Goal: Entertainment & Leisure: Browse casually

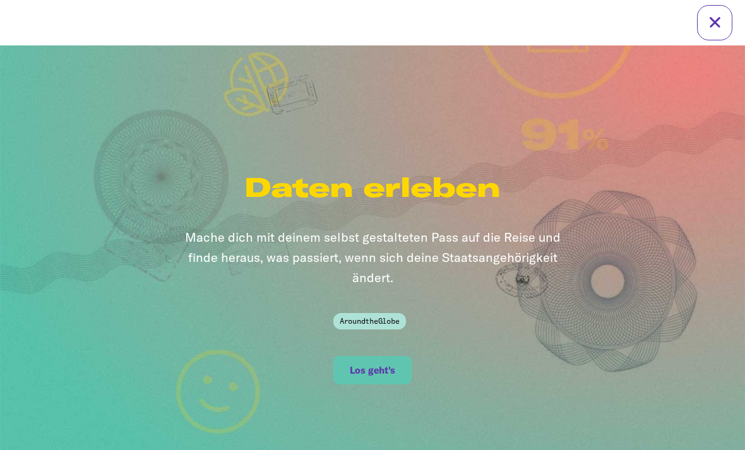
click at [386, 365] on span "Los geht's" at bounding box center [372, 370] width 45 height 11
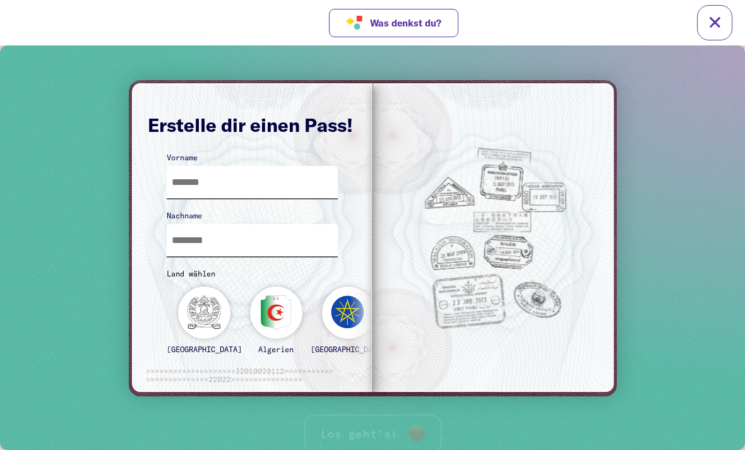
click at [292, 177] on input "text" at bounding box center [253, 182] width 172 height 32
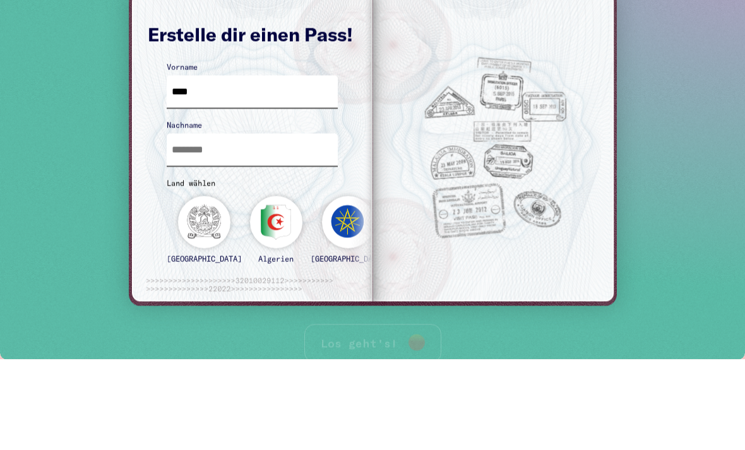
type input "***"
click at [270, 141] on input "text" at bounding box center [253, 150] width 172 height 32
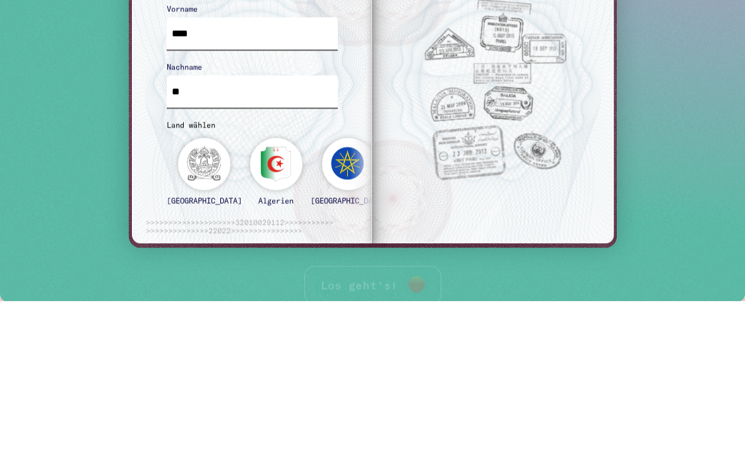
type input "*"
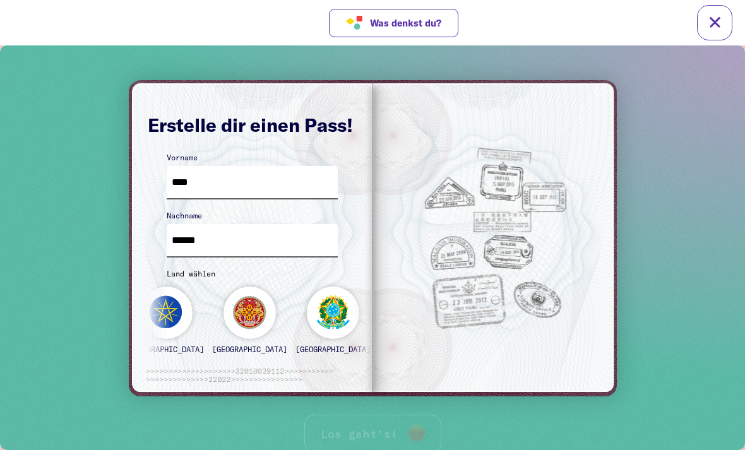
type input "******"
click at [296, 314] on div "[GEOGRAPHIC_DATA]" at bounding box center [333, 326] width 75 height 78
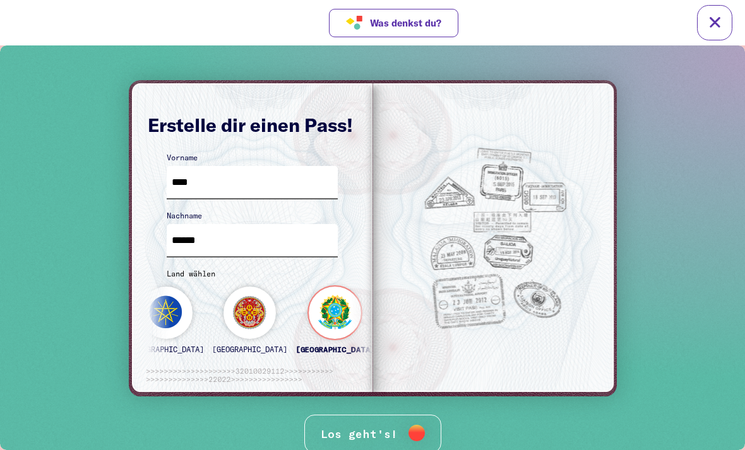
click at [391, 426] on div "Los geht's!" at bounding box center [372, 434] width 137 height 39
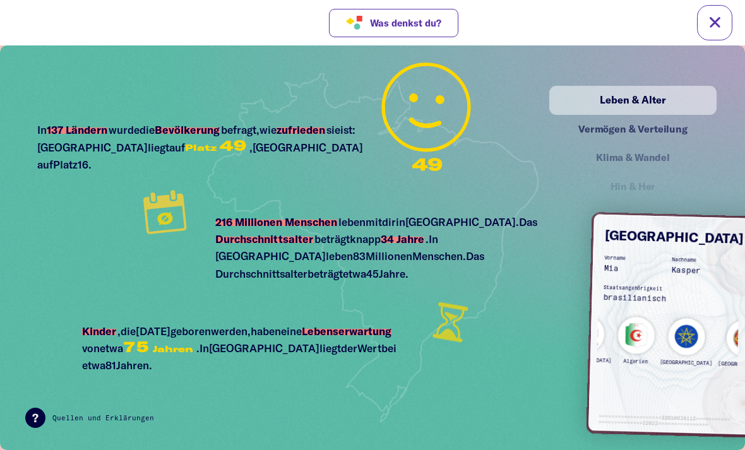
click at [630, 338] on div "Algerien" at bounding box center [636, 345] width 38 height 56
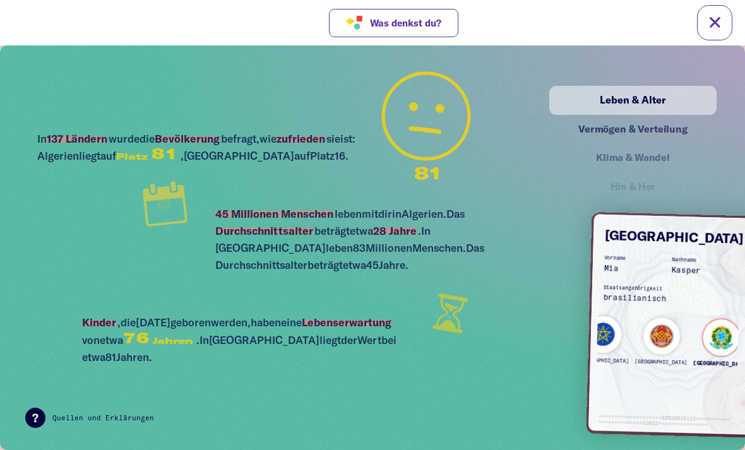
click at [693, 335] on div "[GEOGRAPHIC_DATA]" at bounding box center [721, 347] width 57 height 56
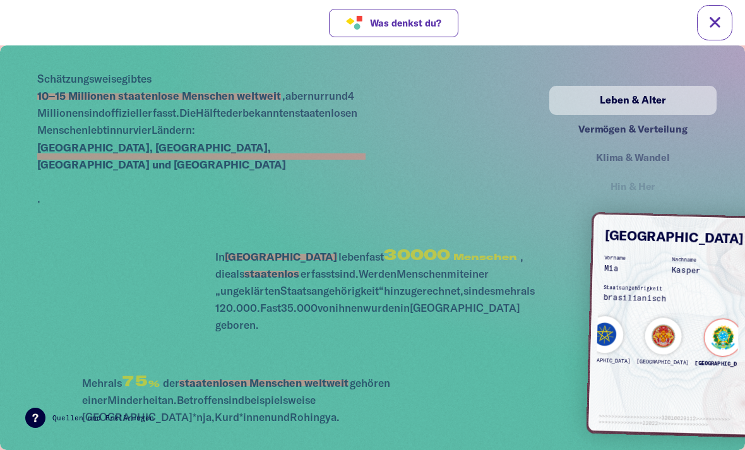
click at [695, 329] on div "[GEOGRAPHIC_DATA]" at bounding box center [723, 347] width 57 height 56
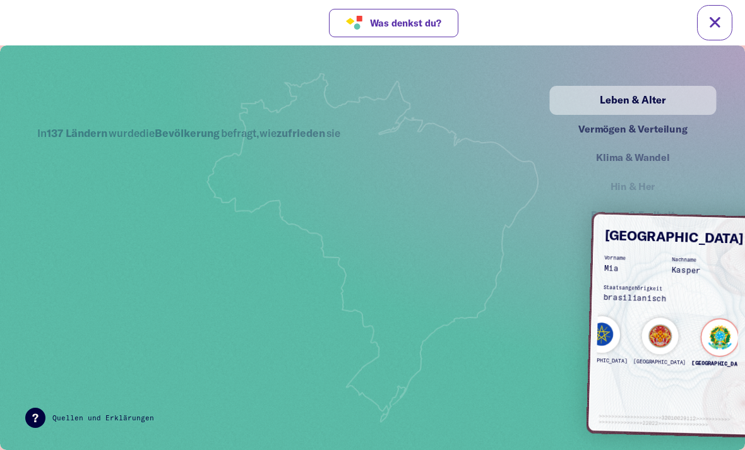
click at [653, 94] on div "Leben & Alter" at bounding box center [632, 100] width 141 height 16
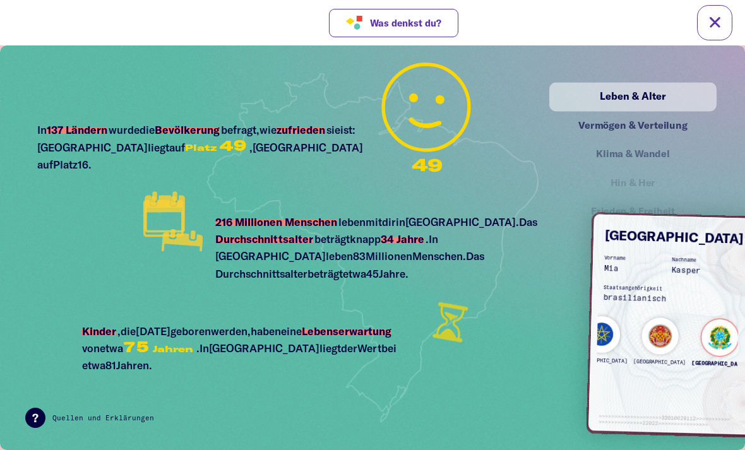
click at [659, 128] on div "Vermögen & Verteilung" at bounding box center [633, 125] width 140 height 16
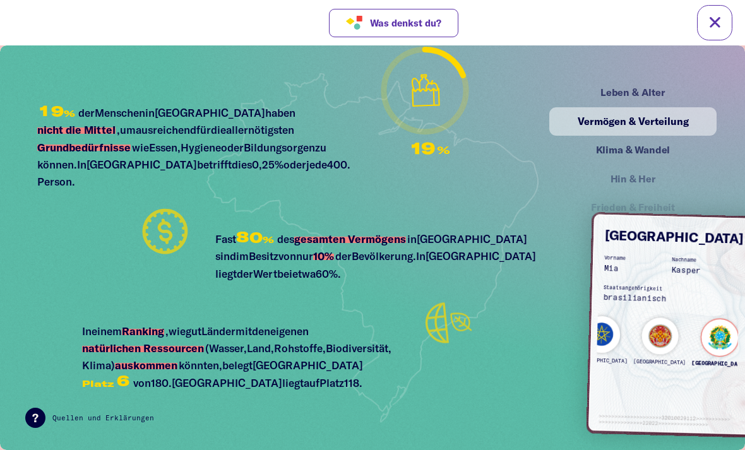
click at [629, 93] on div "Leben & Alter" at bounding box center [633, 93] width 140 height 16
click at [652, 79] on div "Leben & Alter" at bounding box center [633, 92] width 164 height 28
click at [635, 90] on div "Leben & Alter" at bounding box center [633, 92] width 140 height 16
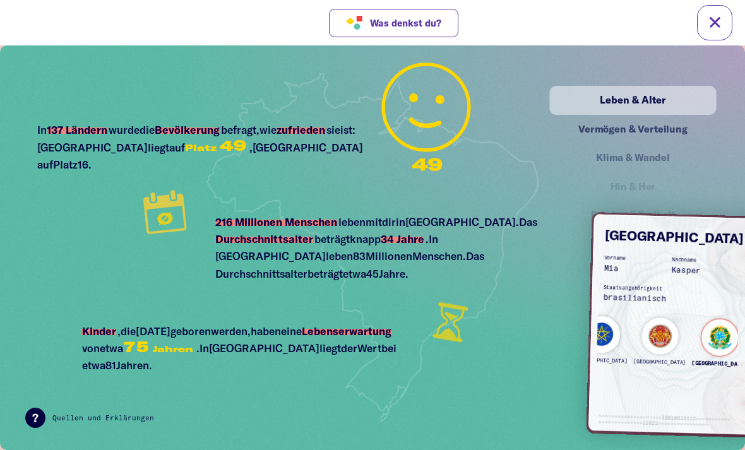
click at [656, 129] on div "Vermögen & Verteilung" at bounding box center [633, 129] width 140 height 16
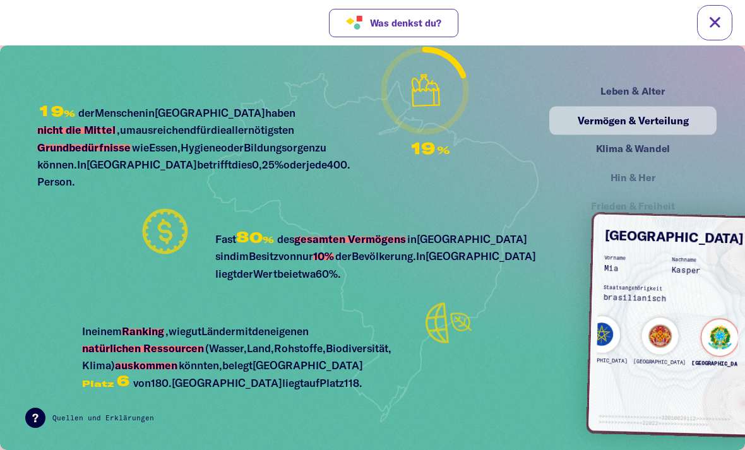
click at [665, 145] on div "Klima & Wandel" at bounding box center [633, 149] width 140 height 16
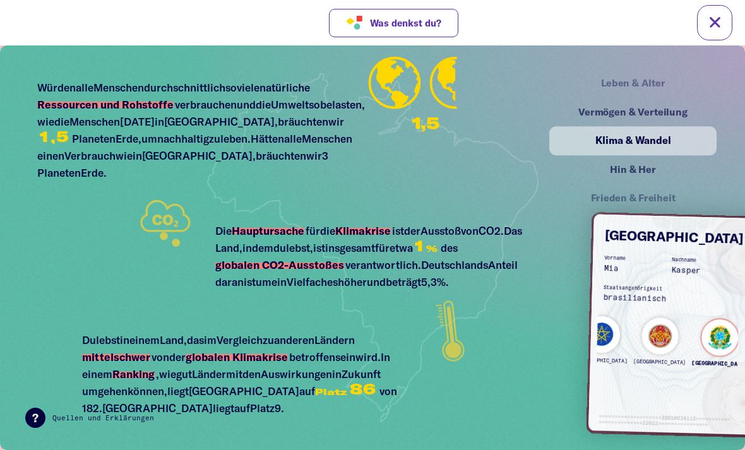
click at [657, 159] on div "Hin & Her" at bounding box center [633, 170] width 164 height 28
click at [647, 174] on div "Hin & Her" at bounding box center [633, 170] width 164 height 28
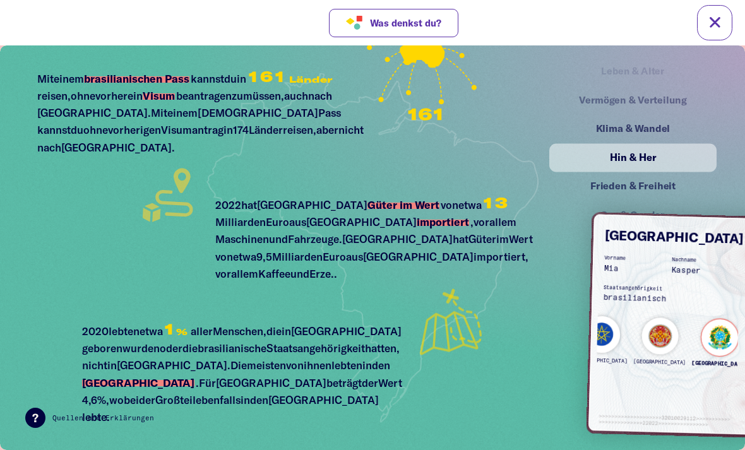
click at [665, 191] on div "Frieden & Freiheit" at bounding box center [633, 187] width 140 height 16
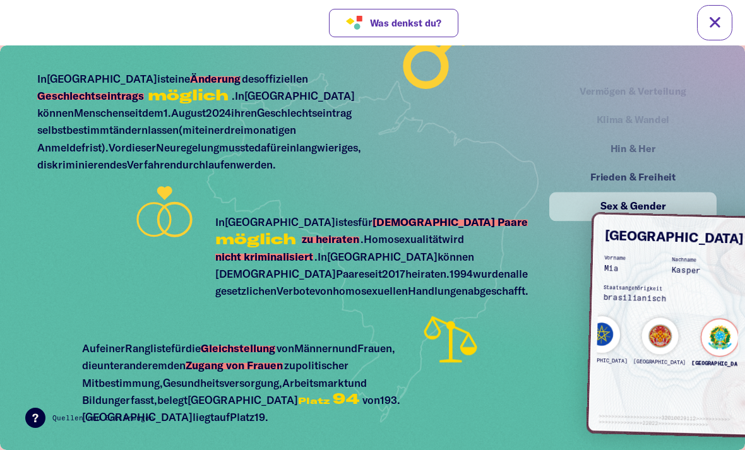
click at [654, 170] on div "Frieden & Freiheit" at bounding box center [633, 178] width 140 height 16
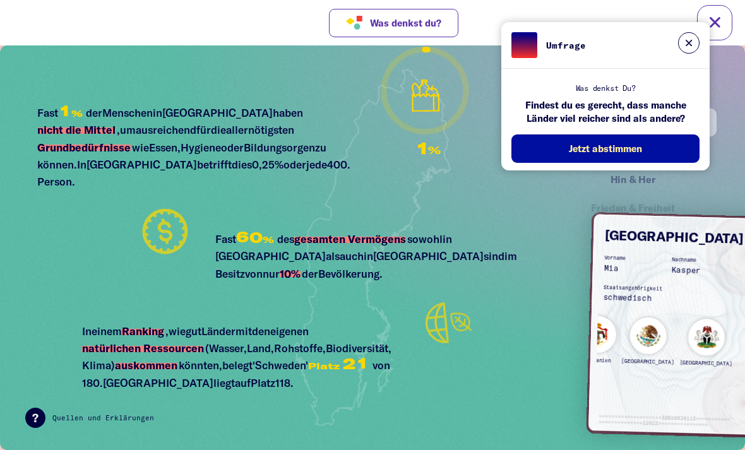
click at [684, 43] on button at bounding box center [688, 42] width 21 height 21
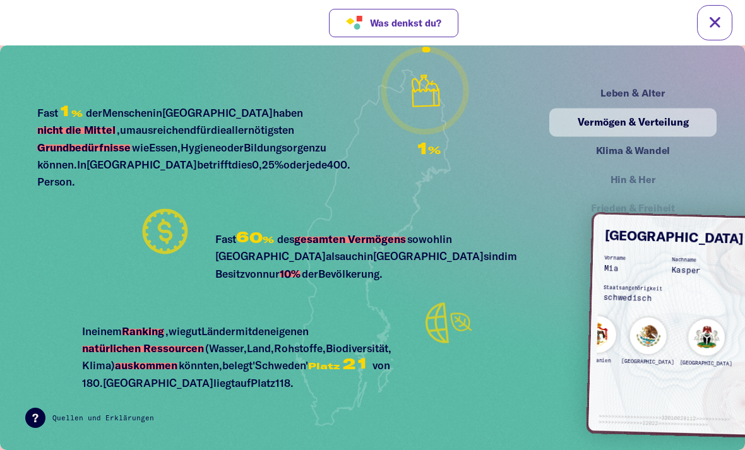
click at [657, 88] on div "Leben & Alter" at bounding box center [633, 94] width 164 height 28
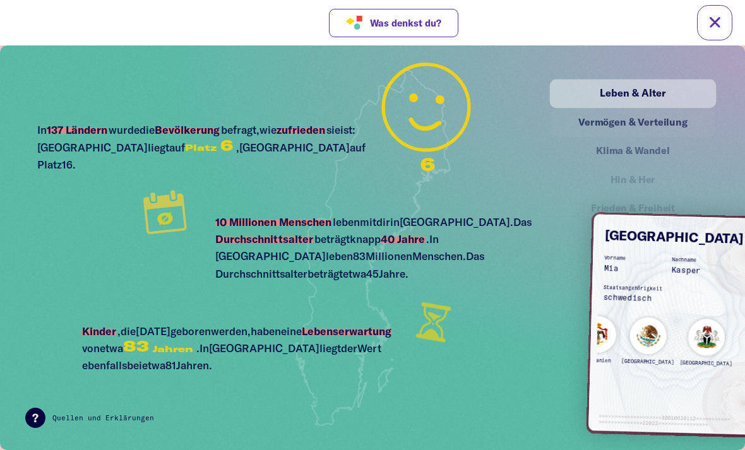
click at [642, 157] on div "Klima & Wandel" at bounding box center [633, 151] width 138 height 16
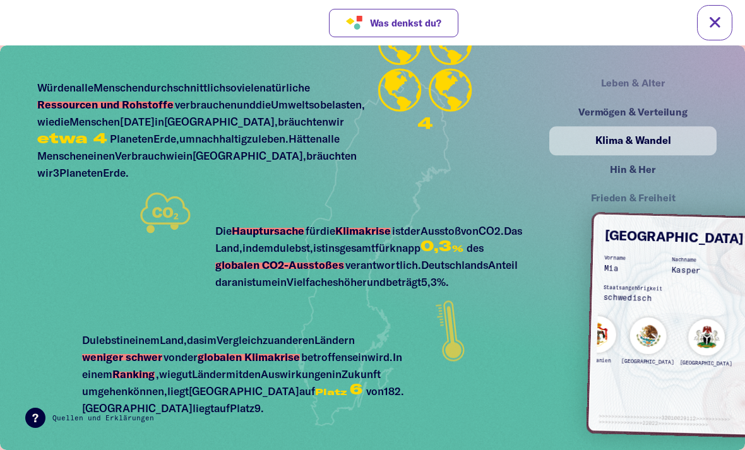
click at [646, 169] on div "Hin & Her" at bounding box center [633, 170] width 140 height 16
